Goal: Transaction & Acquisition: Subscribe to service/newsletter

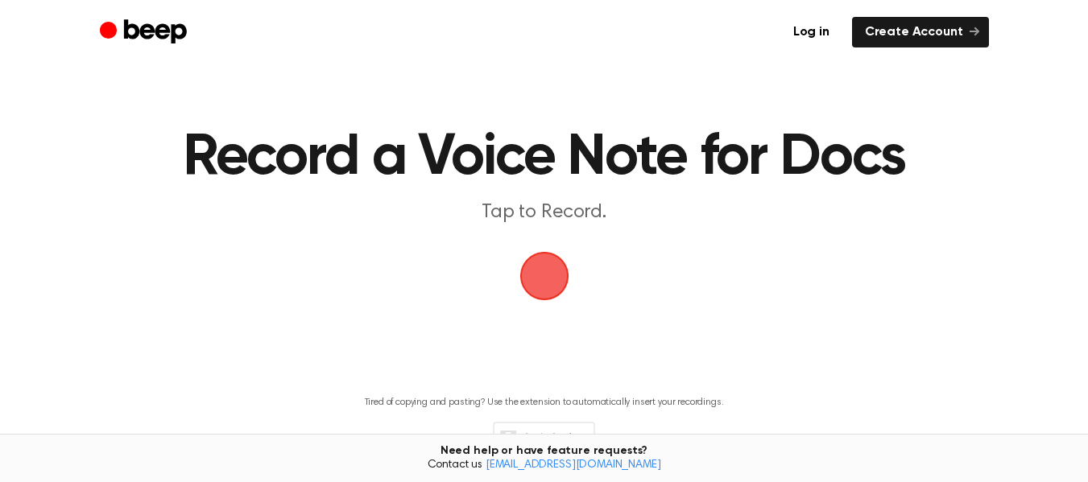
click at [543, 271] on span "button" at bounding box center [544, 276] width 45 height 45
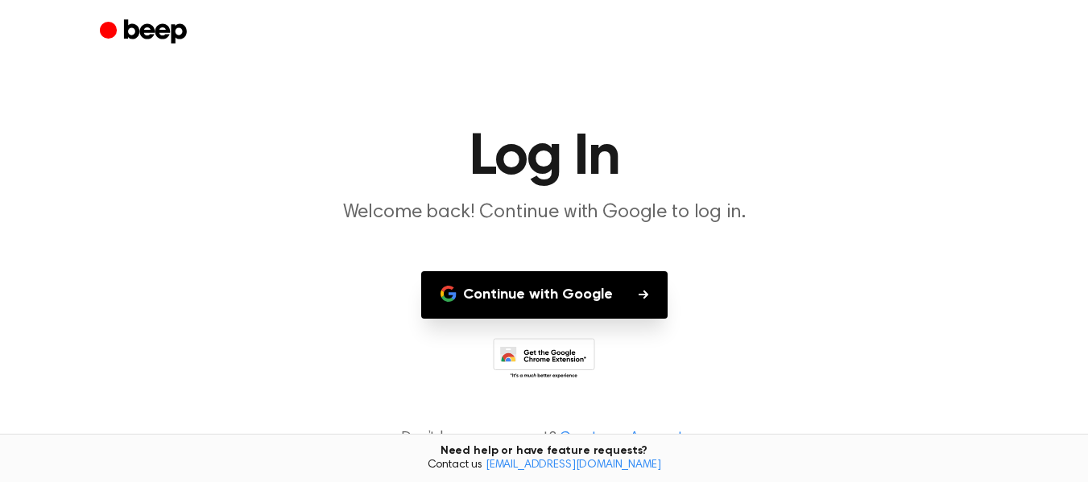
click at [614, 298] on button "Continue with Google" at bounding box center [544, 295] width 246 height 48
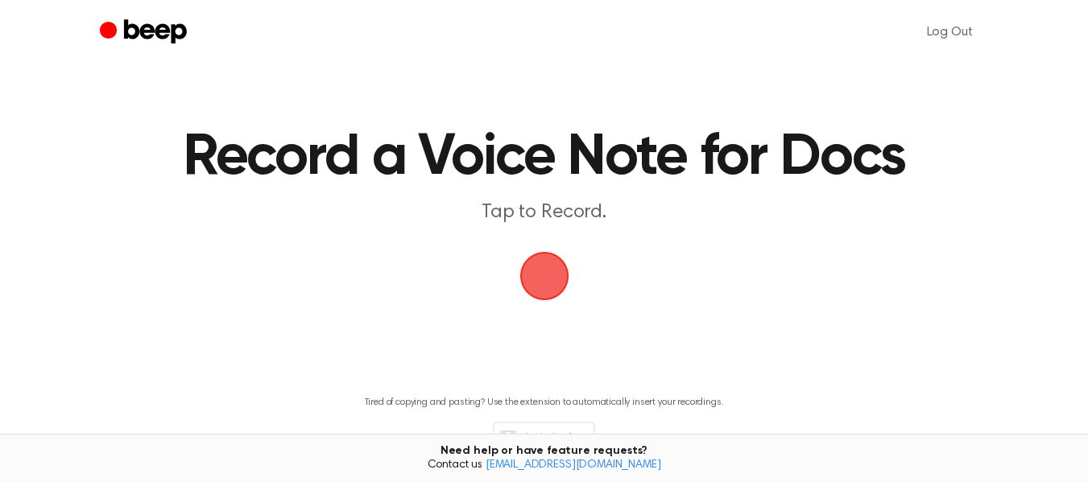
click at [716, 448] on div "Need help or have feature requests? Contact us [EMAIL_ADDRESS][DOMAIN_NAME]" at bounding box center [544, 458] width 1088 height 48
click at [953, 36] on link "Log Out" at bounding box center [950, 32] width 78 height 39
click at [940, 29] on link "Create Account" at bounding box center [920, 32] width 137 height 31
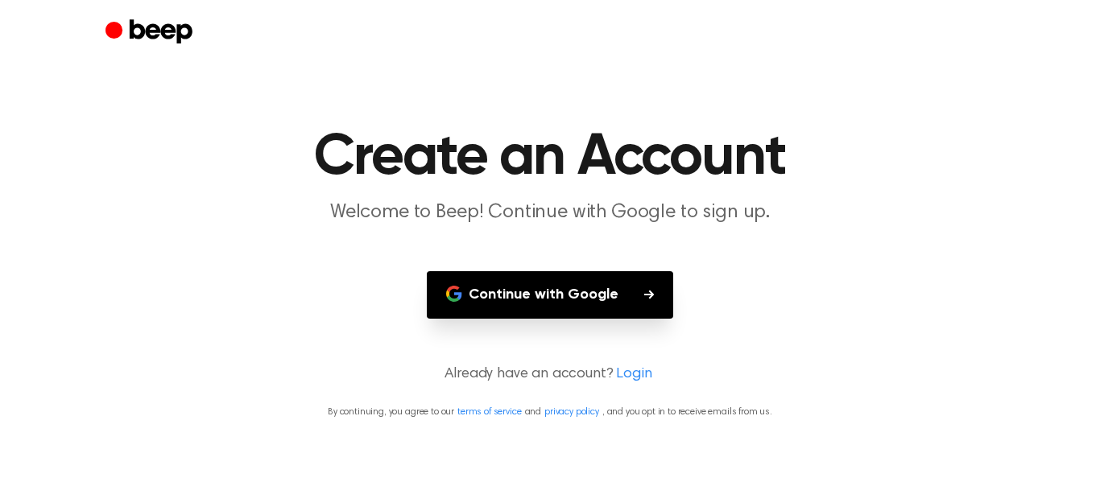
click at [610, 283] on button "Continue with Google" at bounding box center [550, 295] width 246 height 48
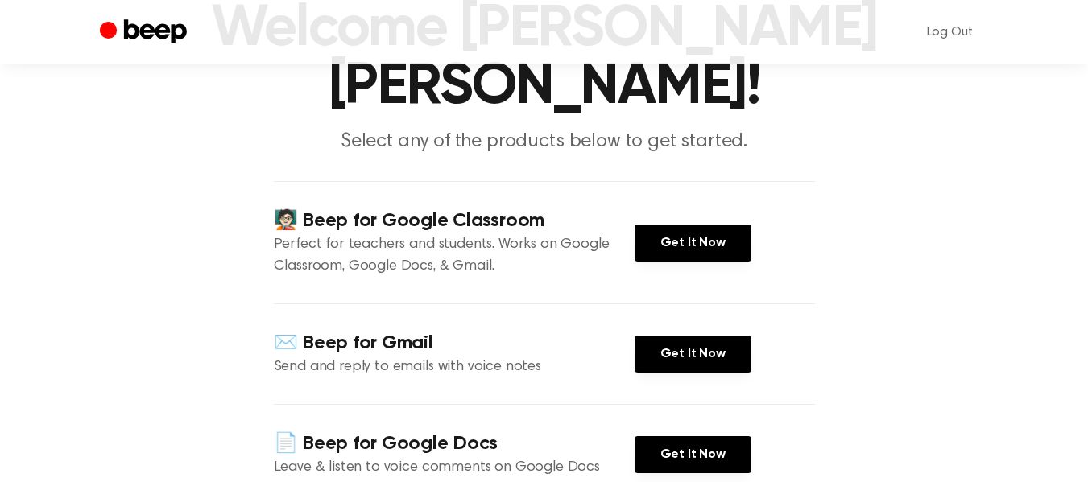
scroll to position [130, 0]
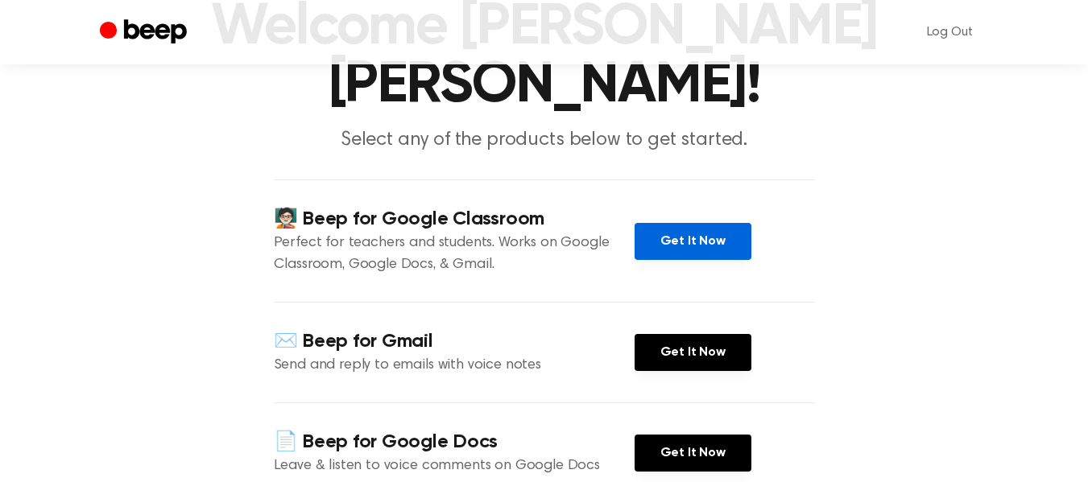
click at [713, 249] on link "Get It Now" at bounding box center [692, 241] width 117 height 37
